Goal: Task Accomplishment & Management: Use online tool/utility

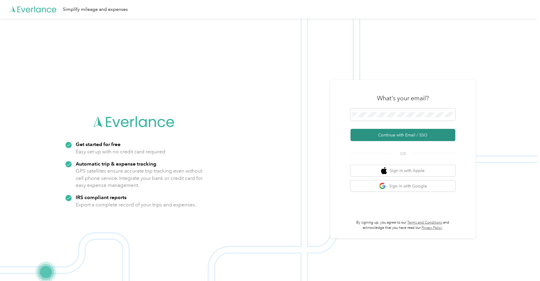
click at [382, 134] on button "Continue with Email / SSO" at bounding box center [402, 135] width 105 height 12
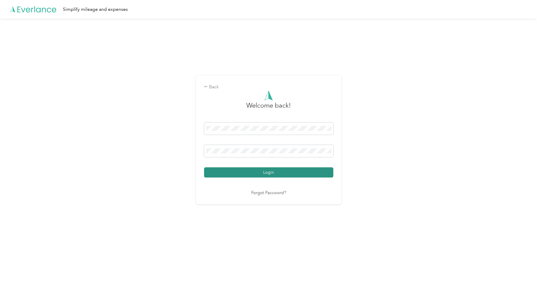
click at [264, 173] on button "Login" at bounding box center [268, 172] width 129 height 10
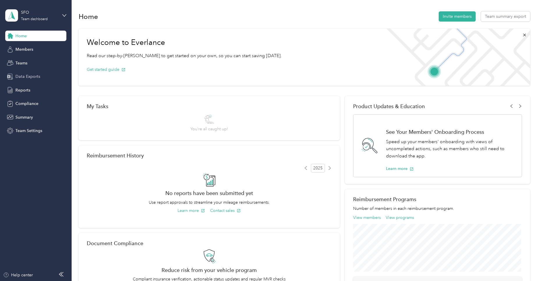
click at [41, 77] on div "Data Exports" at bounding box center [35, 76] width 61 height 10
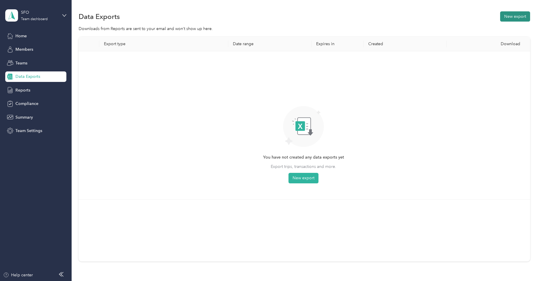
click at [502, 16] on button "New export" at bounding box center [515, 16] width 30 height 10
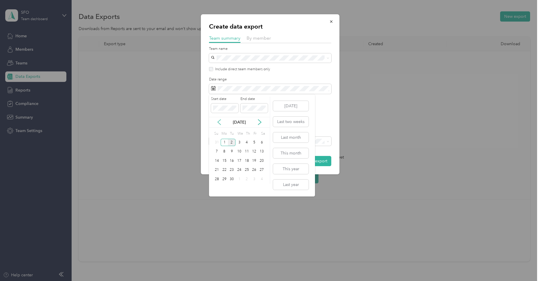
click at [218, 124] on icon at bounding box center [219, 122] width 6 height 6
click at [224, 161] on div "11" at bounding box center [225, 160] width 8 height 7
click at [218, 171] on div "17" at bounding box center [217, 169] width 8 height 7
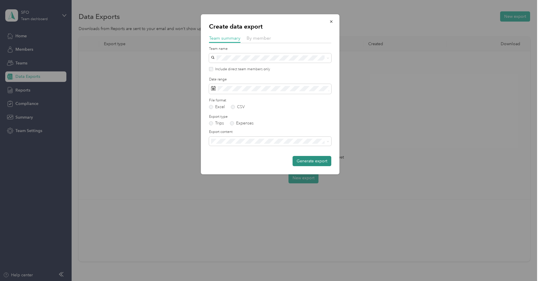
click at [320, 164] on button "Generate export" at bounding box center [311, 161] width 39 height 10
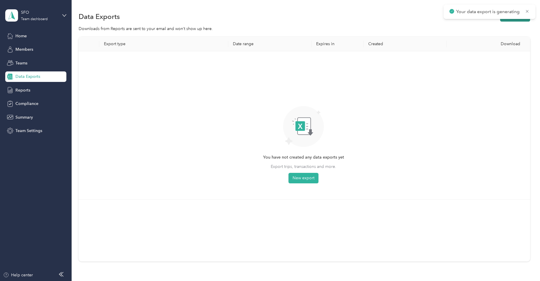
click at [503, 19] on button "New export" at bounding box center [515, 16] width 30 height 10
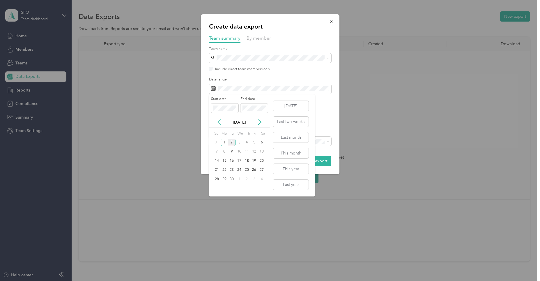
click at [221, 120] on icon at bounding box center [219, 122] width 6 height 6
drag, startPoint x: 223, startPoint y: 169, endPoint x: 222, endPoint y: 172, distance: 3.3
click at [223, 169] on div "18" at bounding box center [225, 169] width 8 height 7
click at [217, 178] on div "24" at bounding box center [217, 178] width 8 height 7
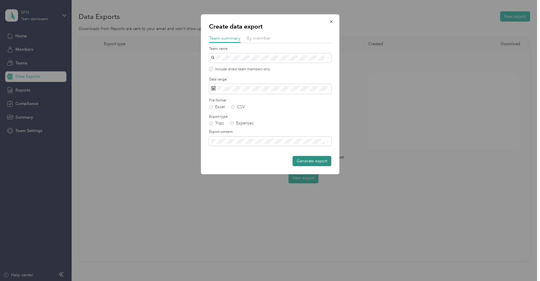
click at [307, 160] on button "Generate export" at bounding box center [311, 161] width 39 height 10
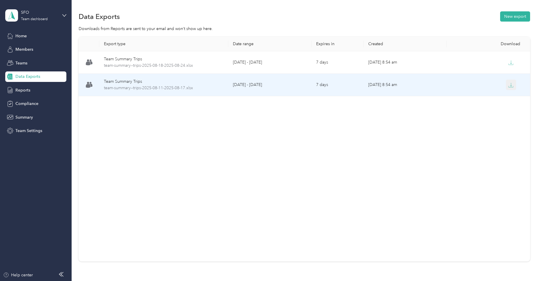
click at [509, 85] on icon "button" at bounding box center [510, 84] width 5 height 5
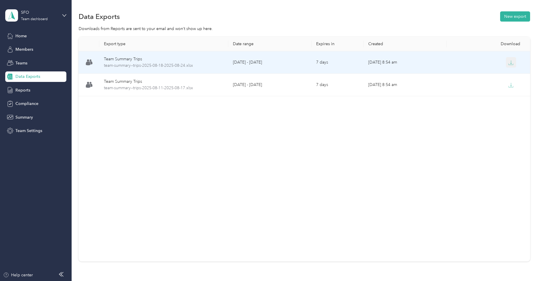
click at [510, 57] on button "button" at bounding box center [511, 62] width 10 height 10
